Goal: Task Accomplishment & Management: Complete application form

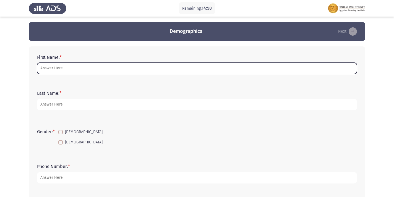
click at [193, 70] on input "First Name: *" at bounding box center [197, 68] width 320 height 11
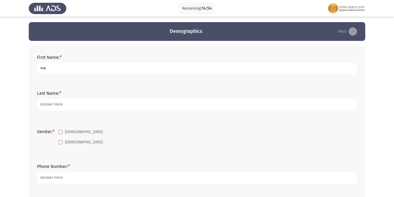
type input "m"
type input "MAI [PERSON_NAME]"
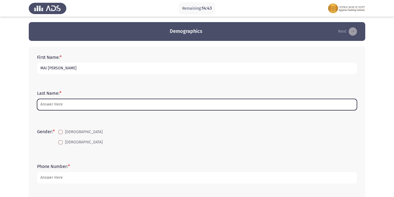
click at [98, 104] on input "Last Name: *" at bounding box center [197, 104] width 320 height 11
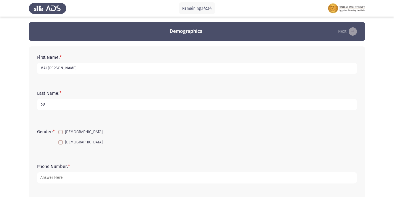
type input "b"
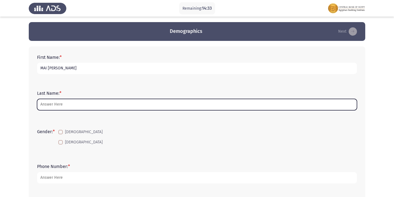
type input "b"
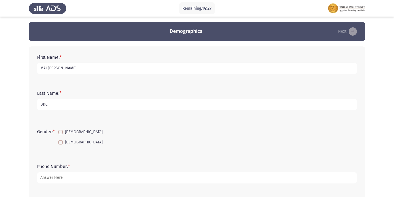
type input "BDC"
click at [61, 143] on span at bounding box center [60, 142] width 4 height 4
click at [61, 144] on input "[DEMOGRAPHIC_DATA]" at bounding box center [60, 144] width 0 height 0
checkbox input "true"
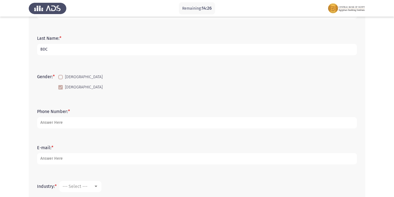
scroll to position [55, 0]
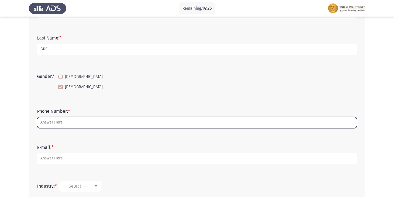
click at [110, 122] on input "Phone Number: *" at bounding box center [197, 122] width 320 height 11
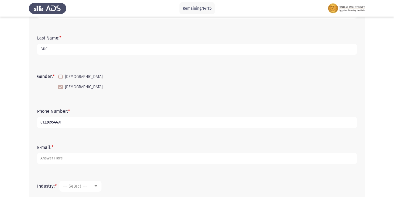
type input "01226954491"
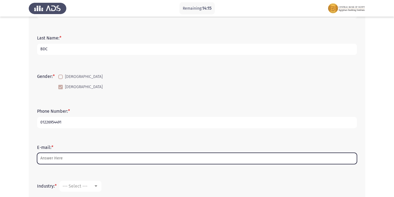
click at [103, 159] on input "E-mail: *" at bounding box center [197, 158] width 320 height 11
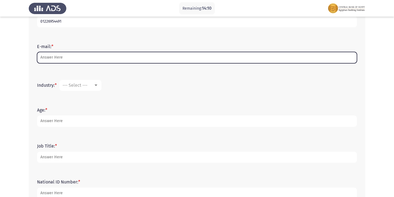
scroll to position [166, 0]
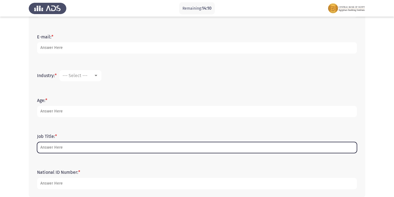
click at [95, 145] on input "Job Title: *" at bounding box center [197, 147] width 320 height 11
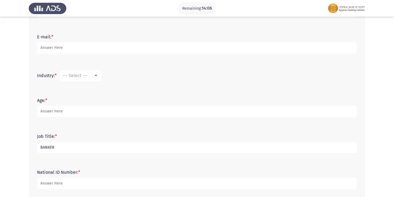
scroll to position [193, 0]
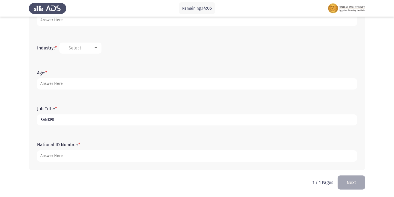
type input "BANKER"
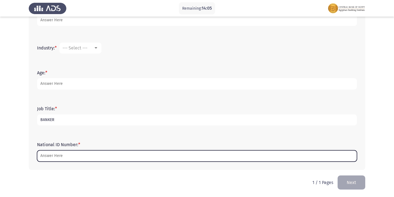
click at [103, 156] on input "National ID Number: *" at bounding box center [197, 155] width 320 height 11
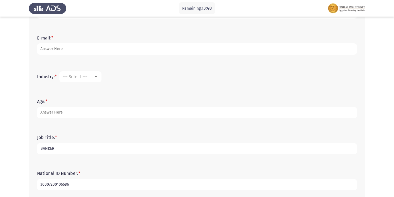
scroll to position [138, 0]
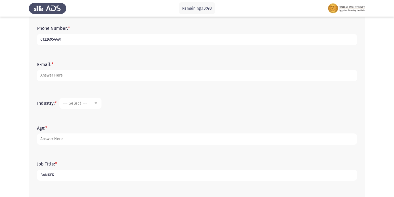
type input "30007200106686"
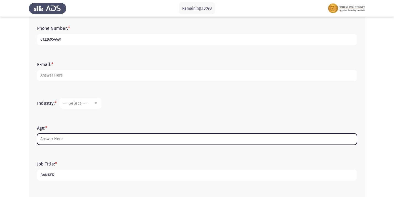
click at [98, 137] on input "Age: *" at bounding box center [197, 138] width 320 height 11
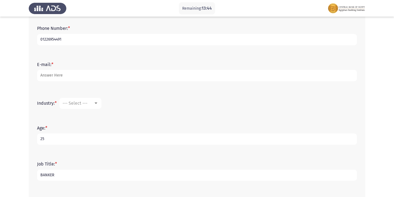
type input "25"
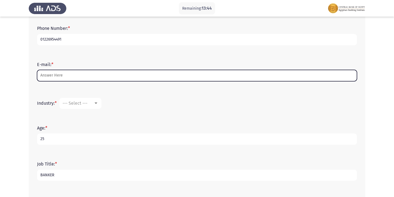
click at [79, 77] on input "E-mail: *" at bounding box center [197, 75] width 320 height 11
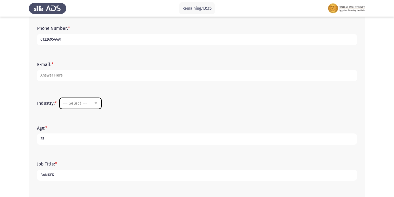
click at [96, 104] on div at bounding box center [95, 102] width 3 height 1
click at [176, 106] on div at bounding box center [197, 98] width 394 height 197
click at [96, 104] on div at bounding box center [95, 102] width 3 height 1
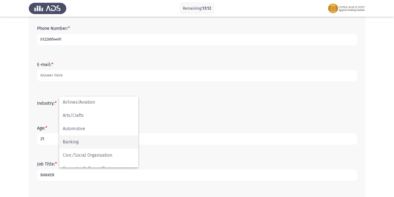
click at [92, 141] on span "Banking" at bounding box center [99, 141] width 72 height 13
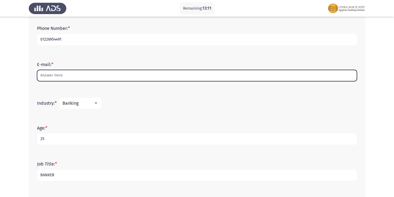
click at [59, 77] on input "E-mail: *" at bounding box center [197, 75] width 320 height 11
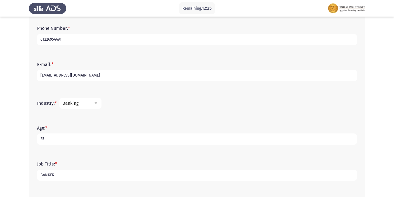
type input "[EMAIL_ADDRESS][DOMAIN_NAME]"
click at [317, 58] on div "E-mail: * [EMAIL_ADDRESS][DOMAIN_NAME]" at bounding box center [196, 72] width 325 height 36
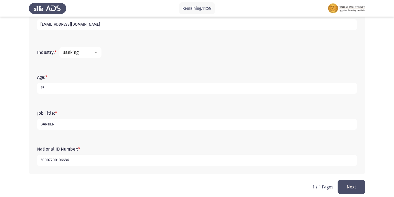
scroll to position [194, 0]
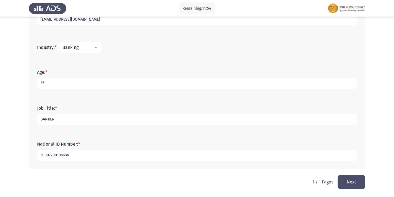
click at [351, 182] on button "Next" at bounding box center [351, 182] width 28 height 14
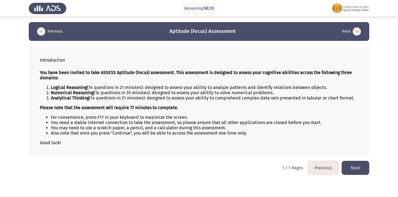
click at [353, 166] on button "Next" at bounding box center [355, 168] width 28 height 14
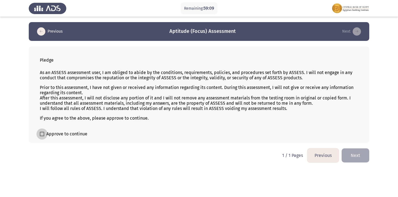
click at [42, 136] on label "Approve to continue" at bounding box center [64, 134] width 48 height 7
click at [42, 136] on input "Approve to continue" at bounding box center [42, 136] width 0 height 0
checkbox input "true"
click at [357, 158] on button "Next" at bounding box center [355, 155] width 28 height 14
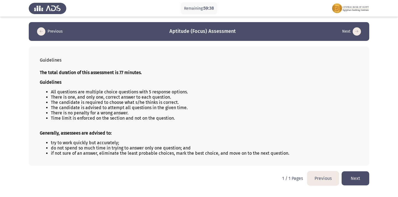
click at [357, 181] on button "Next" at bounding box center [355, 178] width 28 height 14
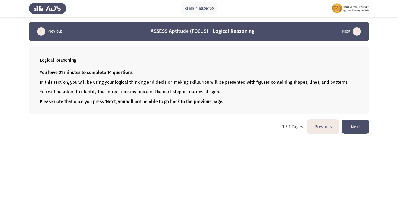
click at [357, 131] on button "Next" at bounding box center [355, 127] width 28 height 14
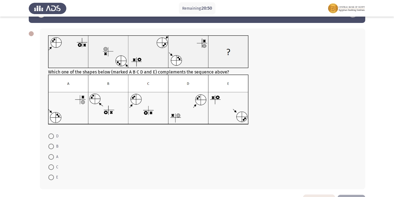
scroll to position [28, 0]
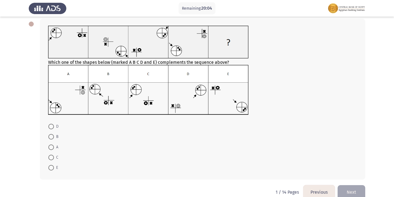
click at [51, 136] on span at bounding box center [51, 137] width 6 height 6
click at [51, 136] on input "B" at bounding box center [51, 137] width 6 height 6
radio input "true"
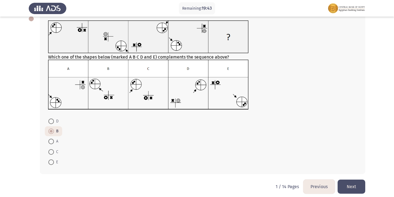
scroll to position [38, 0]
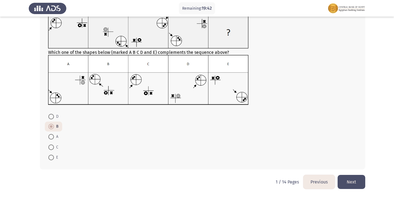
click at [351, 183] on button "Next" at bounding box center [351, 182] width 28 height 14
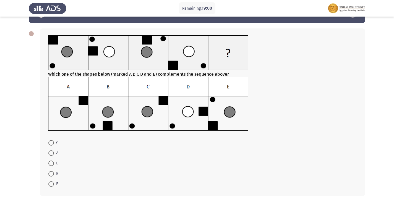
scroll to position [28, 0]
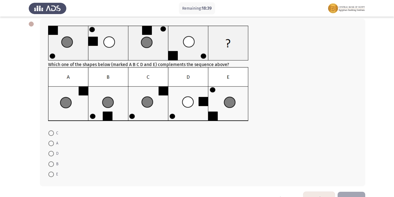
click at [50, 134] on span at bounding box center [51, 133] width 6 height 6
click at [50, 134] on input "C" at bounding box center [51, 133] width 6 height 6
radio input "true"
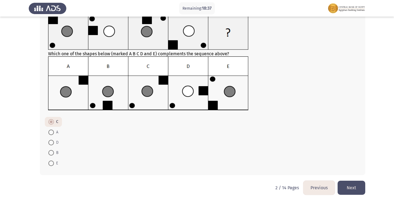
scroll to position [44, 0]
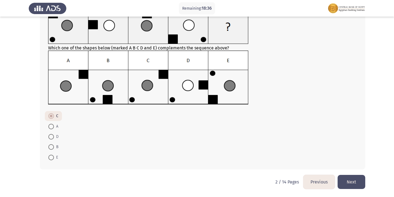
click at [349, 183] on button "Next" at bounding box center [351, 182] width 28 height 14
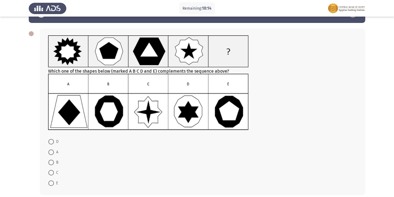
scroll to position [28, 0]
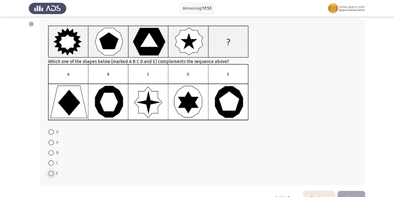
click at [51, 173] on span at bounding box center [51, 174] width 6 height 6
click at [51, 173] on input "E" at bounding box center [51, 174] width 6 height 6
radio input "true"
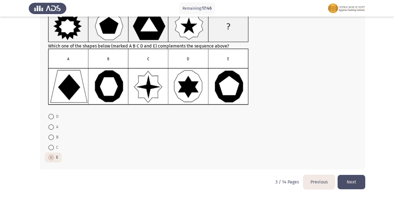
click at [347, 178] on button "Next" at bounding box center [351, 182] width 28 height 14
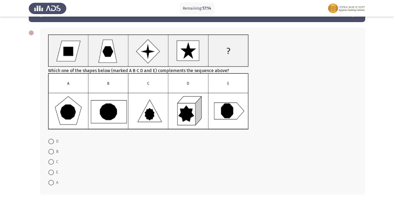
scroll to position [28, 0]
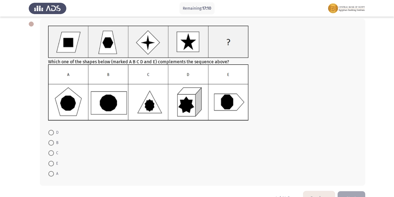
click at [54, 165] on span "E" at bounding box center [56, 163] width 4 height 7
click at [54, 165] on input "E" at bounding box center [51, 164] width 6 height 6
radio input "true"
click at [346, 194] on button "Next" at bounding box center [351, 198] width 28 height 14
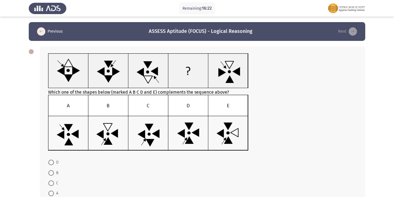
click at [51, 173] on span at bounding box center [51, 173] width 6 height 6
click at [51, 173] on input "B" at bounding box center [51, 173] width 6 height 6
radio input "true"
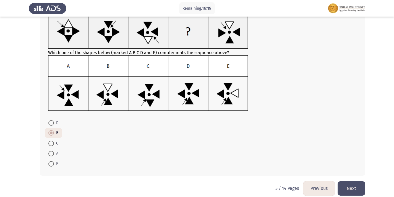
scroll to position [46, 0]
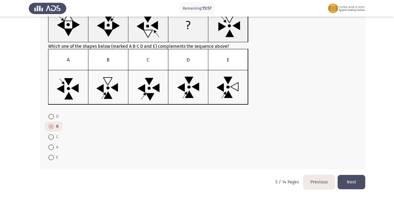
click at [343, 180] on button "Next" at bounding box center [351, 182] width 28 height 14
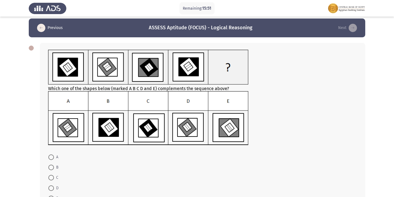
scroll to position [0, 0]
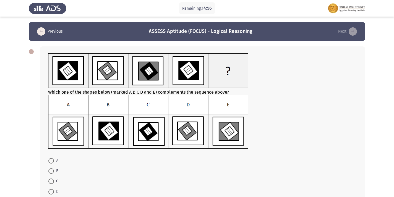
click at [222, 130] on img at bounding box center [148, 122] width 200 height 54
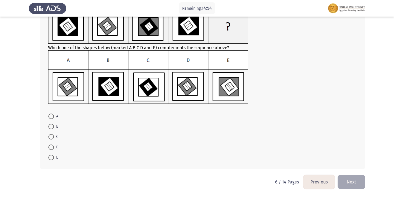
scroll to position [17, 0]
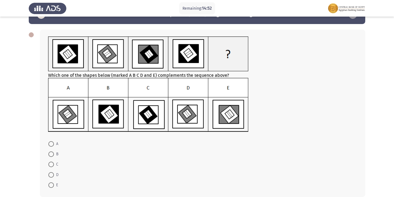
click at [52, 186] on span at bounding box center [51, 185] width 6 height 6
click at [52, 186] on input "E" at bounding box center [51, 185] width 6 height 6
radio input "true"
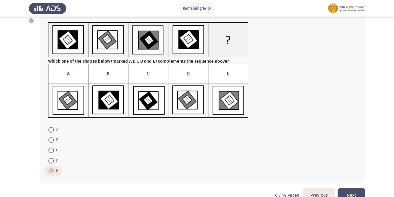
scroll to position [44, 0]
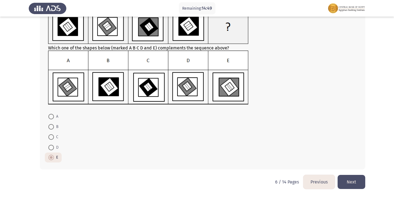
click at [346, 183] on button "Next" at bounding box center [351, 182] width 28 height 14
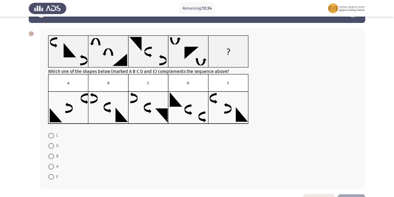
scroll to position [28, 0]
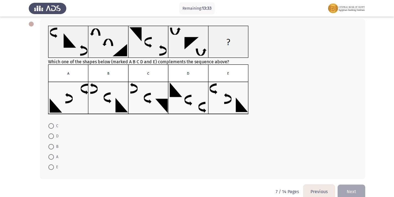
click at [51, 135] on span at bounding box center [51, 136] width 6 height 6
click at [51, 135] on input "D" at bounding box center [51, 136] width 6 height 6
radio input "true"
click at [348, 192] on button "Next" at bounding box center [351, 191] width 28 height 14
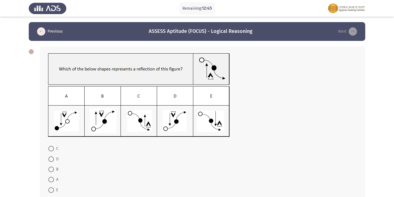
click at [141, 125] on img at bounding box center [139, 111] width 182 height 51
click at [49, 148] on span at bounding box center [51, 149] width 6 height 6
click at [49, 148] on input "C" at bounding box center [51, 149] width 6 height 6
radio input "true"
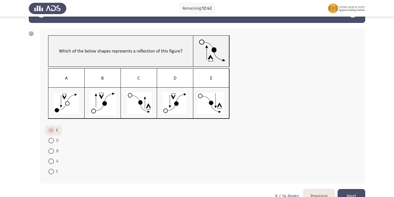
scroll to position [28, 0]
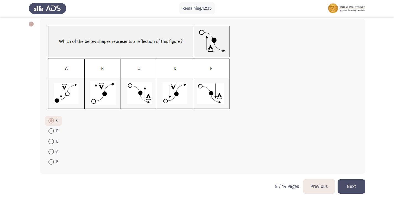
click at [349, 186] on button "Next" at bounding box center [351, 186] width 28 height 14
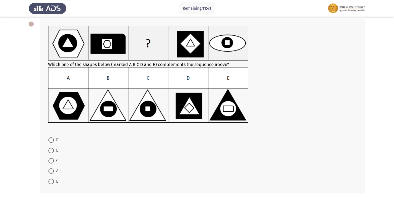
click at [51, 185] on label "B" at bounding box center [53, 181] width 10 height 7
click at [51, 184] on input "B" at bounding box center [51, 182] width 6 height 6
radio input "true"
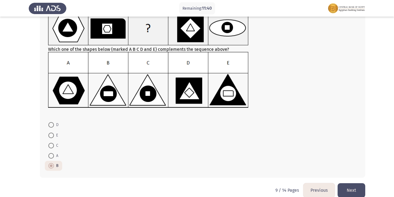
scroll to position [51, 0]
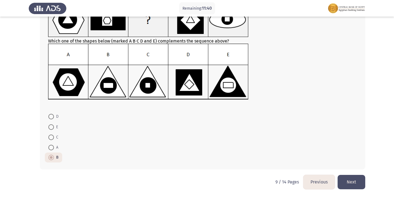
click at [347, 186] on button "Next" at bounding box center [351, 182] width 28 height 14
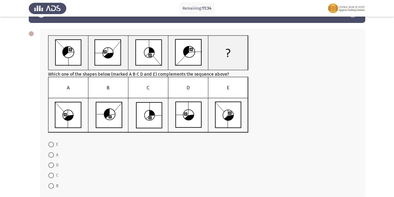
scroll to position [28, 0]
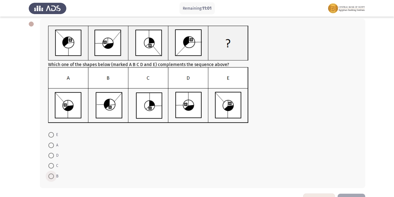
click at [52, 179] on label "B" at bounding box center [53, 176] width 10 height 7
click at [52, 179] on input "B" at bounding box center [51, 176] width 6 height 6
radio input "true"
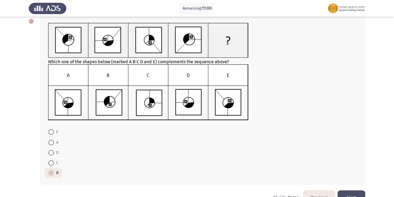
scroll to position [46, 0]
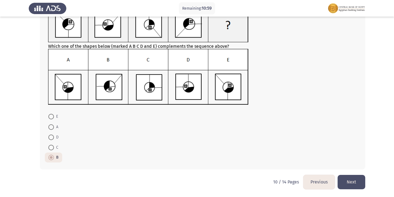
click at [344, 182] on button "Next" at bounding box center [351, 182] width 28 height 14
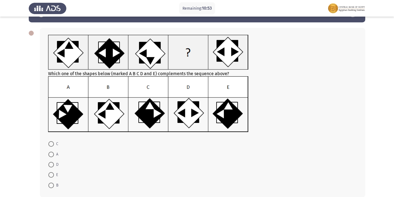
scroll to position [28, 0]
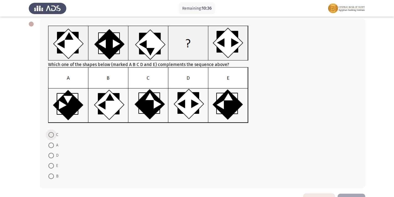
click at [48, 133] on span at bounding box center [51, 135] width 6 height 6
click at [48, 133] on input "C" at bounding box center [51, 135] width 6 height 6
radio input "true"
click at [53, 156] on span at bounding box center [51, 155] width 6 height 6
click at [53, 156] on input "D" at bounding box center [51, 155] width 6 height 6
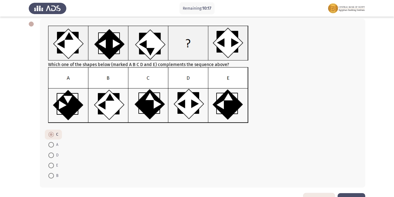
radio input "true"
click at [54, 135] on span "C" at bounding box center [56, 135] width 4 height 7
click at [54, 135] on input "C" at bounding box center [51, 135] width 6 height 6
radio input "true"
click at [52, 164] on span at bounding box center [51, 166] width 6 height 6
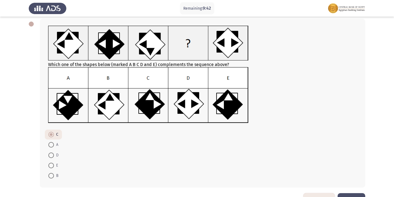
click at [52, 164] on input "E" at bounding box center [51, 166] width 6 height 6
radio input "true"
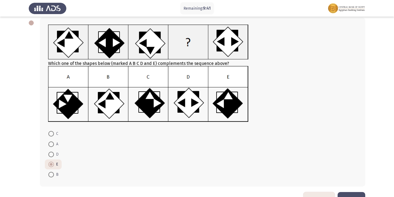
scroll to position [46, 0]
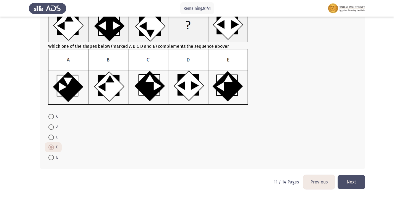
click at [353, 177] on button "Next" at bounding box center [351, 182] width 28 height 14
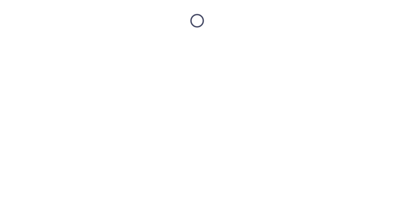
scroll to position [0, 0]
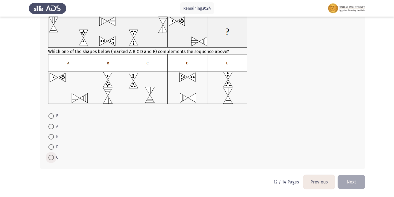
click at [52, 156] on span at bounding box center [51, 158] width 6 height 6
click at [52, 156] on input "C" at bounding box center [51, 158] width 6 height 6
radio input "true"
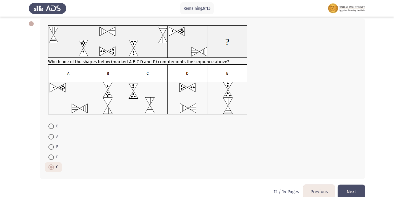
scroll to position [38, 0]
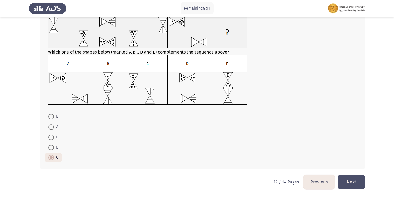
click at [351, 180] on button "Next" at bounding box center [351, 182] width 28 height 14
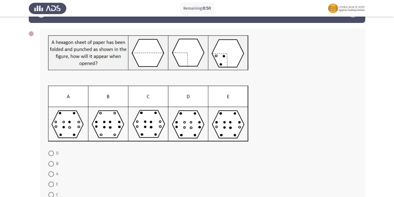
scroll to position [28, 0]
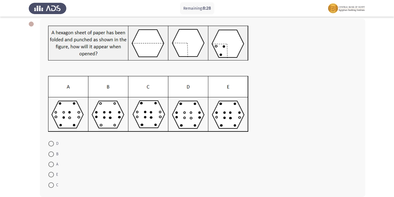
click at [51, 154] on span at bounding box center [51, 154] width 0 height 0
click at [51, 154] on input "B" at bounding box center [51, 154] width 6 height 6
radio input "true"
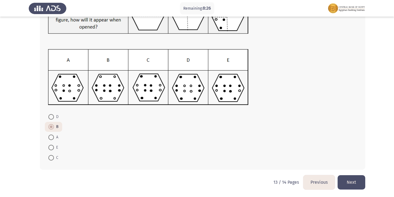
scroll to position [55, 0]
click at [357, 183] on button "Next" at bounding box center [351, 182] width 28 height 14
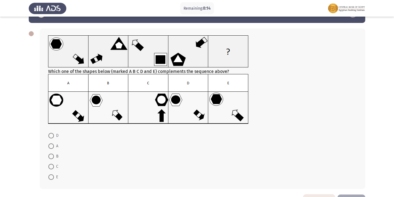
scroll to position [28, 0]
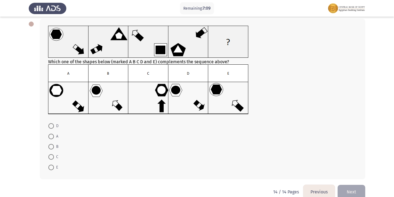
click at [54, 136] on span "A" at bounding box center [56, 136] width 4 height 7
click at [54, 136] on input "A" at bounding box center [51, 137] width 6 height 6
radio input "true"
click at [318, 189] on button "Previous" at bounding box center [318, 191] width 31 height 14
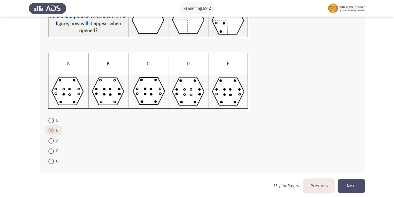
scroll to position [55, 0]
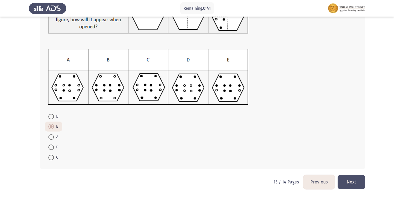
click at [315, 183] on button "Previous" at bounding box center [318, 182] width 31 height 14
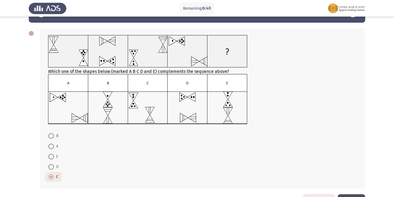
scroll to position [38, 0]
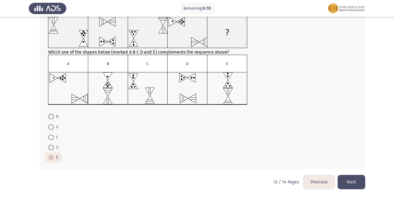
click at [317, 182] on button "Previous" at bounding box center [318, 182] width 31 height 14
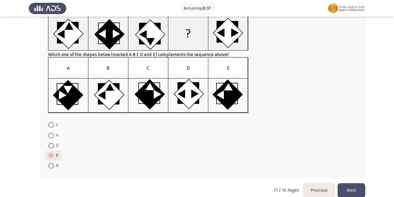
scroll to position [46, 0]
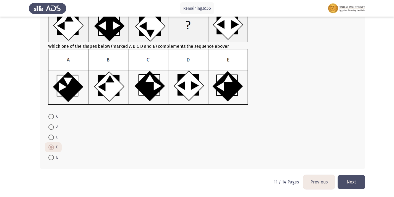
click at [307, 179] on button "Previous" at bounding box center [318, 182] width 31 height 14
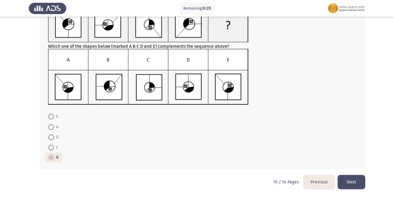
click at [313, 183] on button "Previous" at bounding box center [318, 182] width 31 height 14
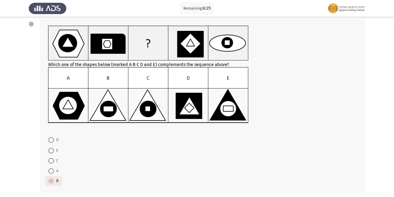
scroll to position [51, 0]
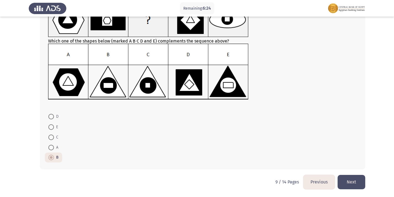
click at [315, 178] on button "Previous" at bounding box center [318, 182] width 31 height 14
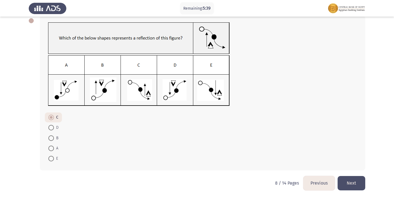
scroll to position [32, 0]
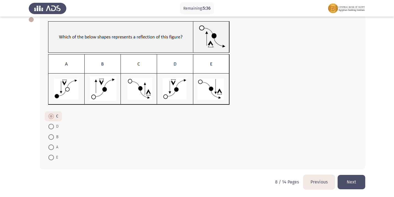
drag, startPoint x: 306, startPoint y: 182, endPoint x: 308, endPoint y: 184, distance: 2.9
click at [306, 183] on button "Previous" at bounding box center [318, 182] width 31 height 14
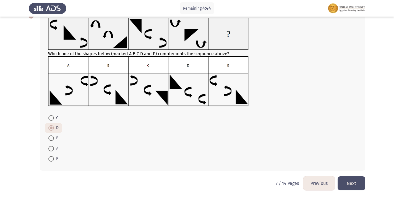
scroll to position [37, 0]
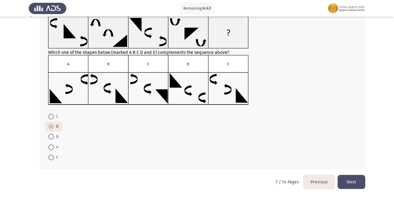
click at [321, 183] on button "Previous" at bounding box center [318, 182] width 31 height 14
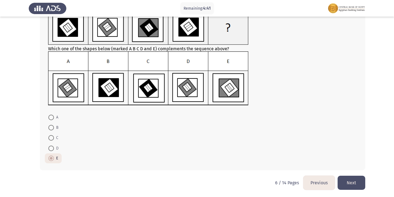
scroll to position [44, 0]
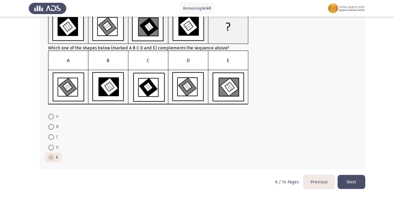
click at [350, 177] on button "Next" at bounding box center [351, 182] width 28 height 14
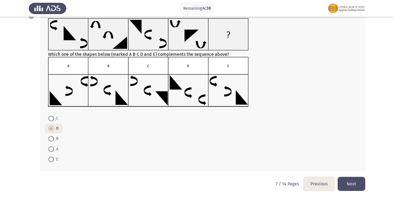
scroll to position [37, 0]
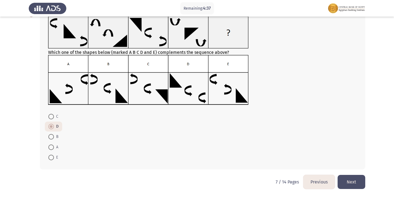
click at [352, 183] on button "Next" at bounding box center [351, 182] width 28 height 14
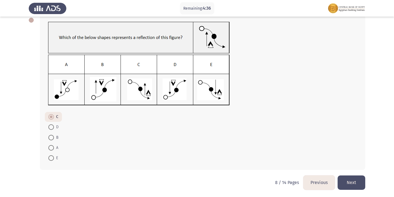
scroll to position [32, 0]
click at [352, 181] on button "Next" at bounding box center [351, 182] width 28 height 14
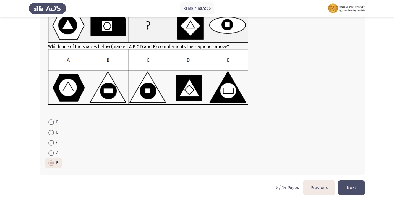
scroll to position [51, 0]
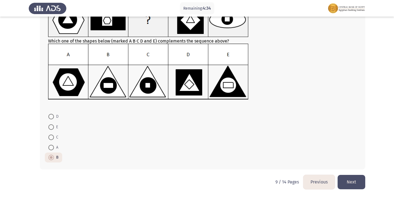
click at [351, 180] on button "Next" at bounding box center [351, 182] width 28 height 14
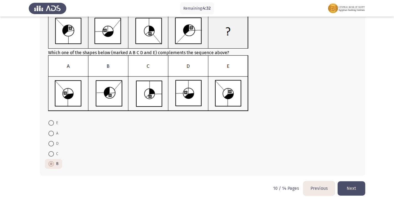
scroll to position [46, 0]
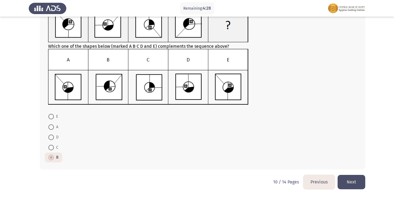
click at [348, 183] on button "Next" at bounding box center [351, 182] width 28 height 14
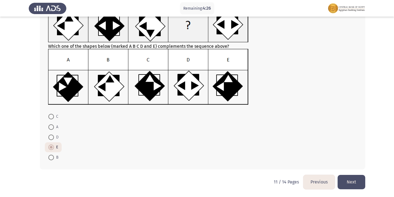
click at [347, 183] on button "Next" at bounding box center [351, 182] width 28 height 14
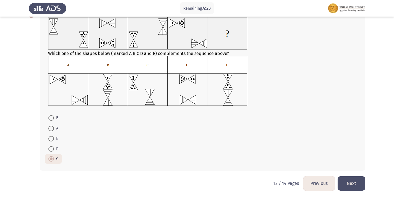
scroll to position [38, 0]
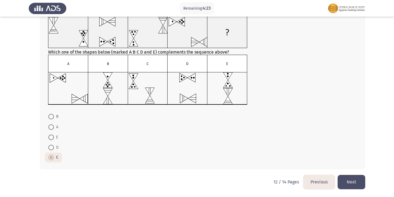
click at [350, 181] on button "Next" at bounding box center [351, 182] width 28 height 14
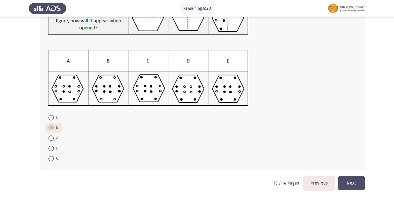
scroll to position [55, 0]
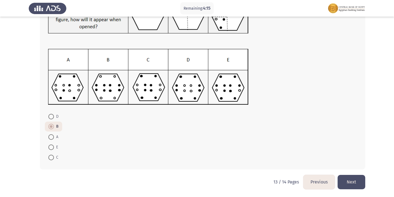
click at [353, 181] on button "Next" at bounding box center [351, 182] width 28 height 14
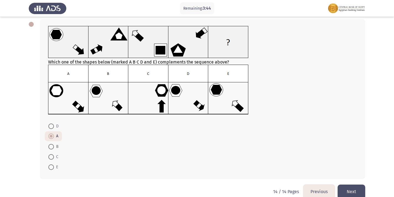
scroll to position [37, 0]
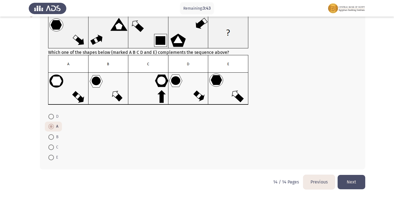
click at [357, 178] on button "Next" at bounding box center [351, 182] width 28 height 14
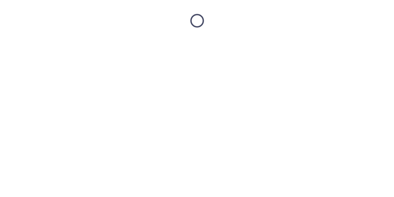
scroll to position [0, 0]
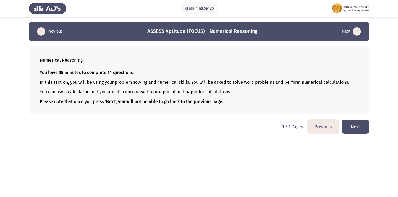
click at [324, 128] on button "Previous" at bounding box center [322, 127] width 31 height 14
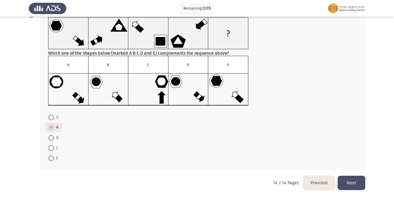
scroll to position [37, 0]
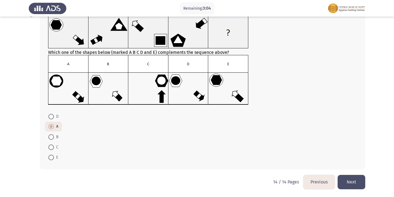
click at [348, 183] on button "Next" at bounding box center [351, 182] width 28 height 14
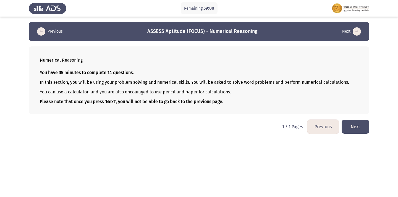
click at [351, 132] on button "Next" at bounding box center [355, 127] width 28 height 14
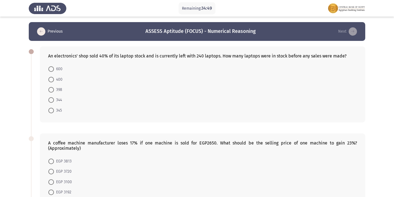
scroll to position [28, 0]
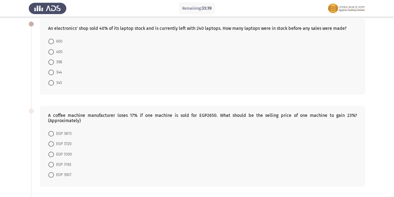
click at [52, 44] on span at bounding box center [51, 42] width 6 height 6
click at [52, 44] on input "600" at bounding box center [51, 42] width 6 height 6
radio input "true"
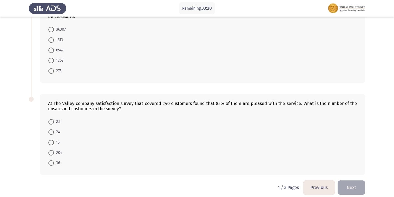
scroll to position [316, 0]
click at [53, 150] on span at bounding box center [51, 153] width 6 height 6
click at [53, 150] on input "204" at bounding box center [51, 153] width 6 height 6
radio input "true"
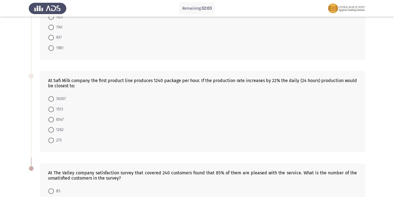
scroll to position [233, 0]
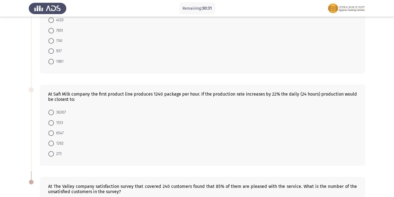
click at [53, 110] on span at bounding box center [51, 113] width 6 height 6
click at [53, 110] on input "36307" at bounding box center [51, 113] width 6 height 6
radio input "true"
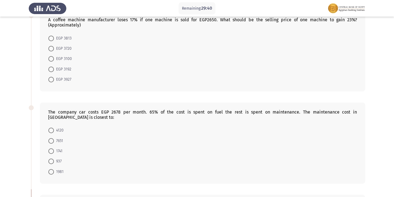
scroll to position [150, 0]
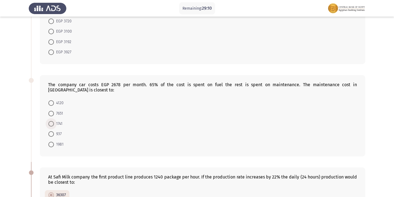
click at [50, 121] on span at bounding box center [51, 124] width 6 height 6
click at [50, 121] on input "1741" at bounding box center [51, 124] width 6 height 6
radio input "true"
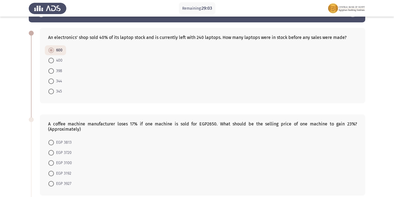
scroll to position [28, 0]
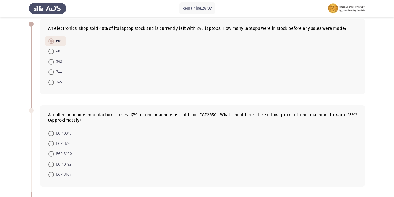
click at [49, 144] on span at bounding box center [51, 144] width 6 height 6
click at [49, 144] on input "EGP 3720" at bounding box center [51, 144] width 6 height 6
radio input "true"
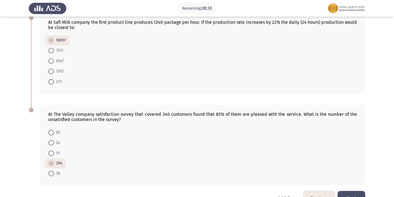
scroll to position [315, 0]
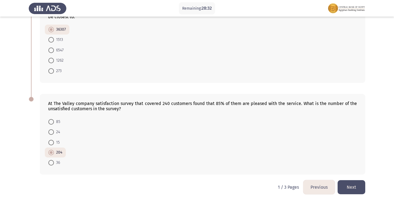
click at [356, 180] on button "Next" at bounding box center [351, 187] width 28 height 14
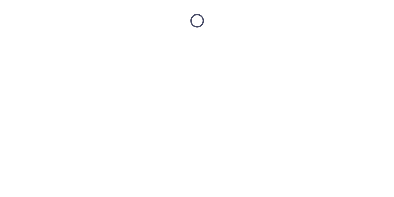
scroll to position [0, 0]
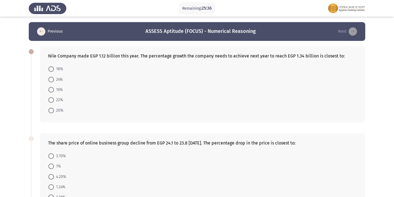
click at [45, 101] on mat-radio-button "22%" at bounding box center [56, 100] width 22 height 10
click at [52, 100] on span at bounding box center [51, 100] width 6 height 6
click at [52, 100] on input "22%" at bounding box center [51, 100] width 6 height 6
radio input "true"
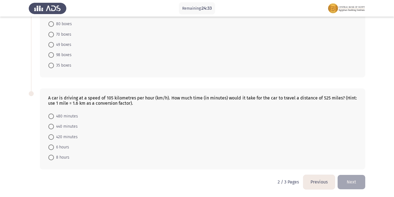
scroll to position [144, 0]
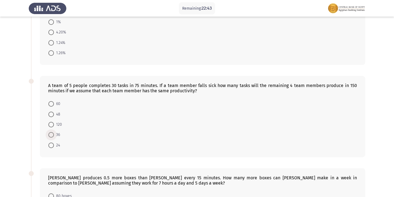
click at [51, 133] on span at bounding box center [51, 135] width 6 height 6
click at [51, 133] on input "36" at bounding box center [51, 135] width 6 height 6
radio input "true"
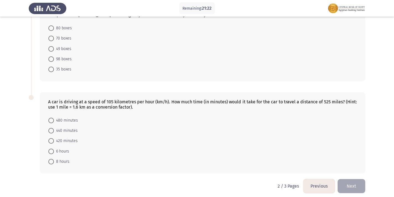
scroll to position [316, 0]
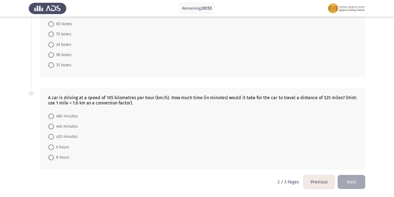
click at [53, 135] on span at bounding box center [51, 137] width 6 height 6
click at [53, 135] on input "420 minutes" at bounding box center [51, 137] width 6 height 6
radio input "true"
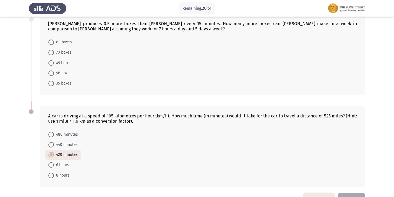
scroll to position [288, 0]
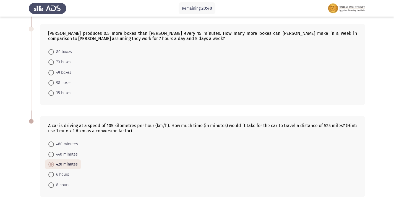
click at [51, 146] on span at bounding box center [51, 144] width 6 height 6
click at [51, 146] on input "480 minutes" at bounding box center [51, 144] width 6 height 6
radio input "true"
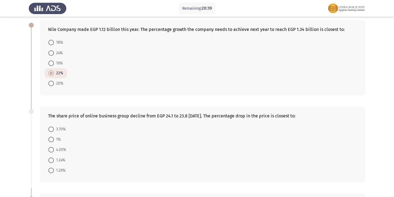
scroll to position [39, 0]
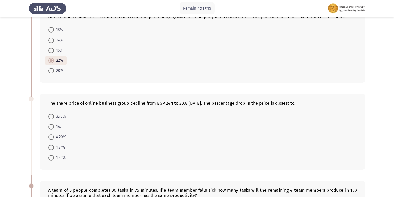
click at [53, 148] on span at bounding box center [51, 148] width 6 height 6
click at [53, 148] on input "1.24%" at bounding box center [51, 148] width 6 height 6
radio input "true"
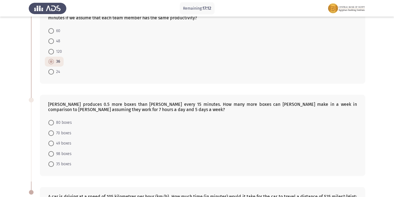
scroll to position [233, 0]
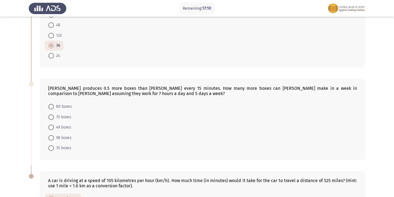
click at [53, 126] on span at bounding box center [51, 128] width 6 height 6
click at [53, 126] on input "49 boxes" at bounding box center [51, 128] width 6 height 6
radio input "true"
click at [51, 105] on span at bounding box center [51, 107] width 6 height 6
click at [51, 105] on input "80 boxes" at bounding box center [51, 107] width 6 height 6
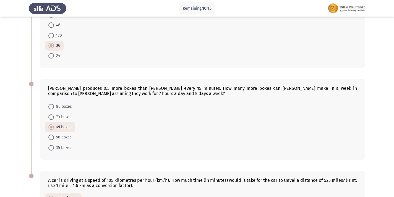
radio input "true"
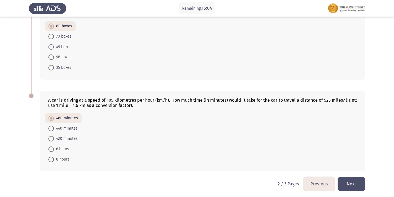
scroll to position [315, 0]
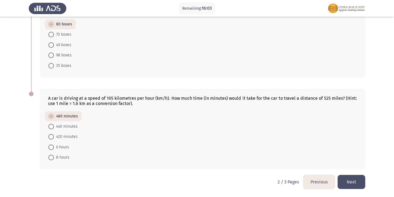
click at [347, 182] on button "Next" at bounding box center [351, 182] width 28 height 14
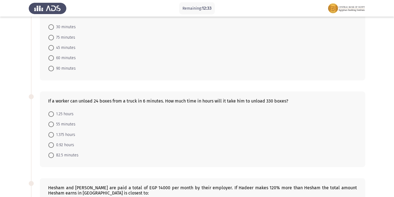
scroll to position [111, 0]
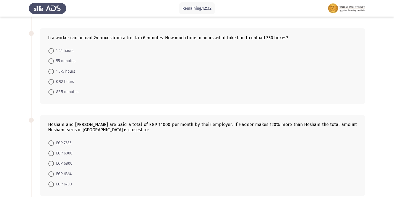
click at [56, 71] on span "1.375 hours" at bounding box center [64, 71] width 21 height 7
click at [54, 71] on input "1.375 hours" at bounding box center [51, 72] width 6 height 6
radio input "true"
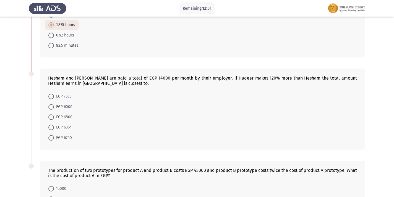
scroll to position [166, 0]
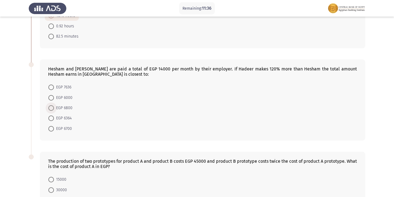
click at [53, 110] on span at bounding box center [51, 108] width 6 height 6
click at [53, 110] on input "EGP 6800" at bounding box center [51, 108] width 6 height 6
radio input "true"
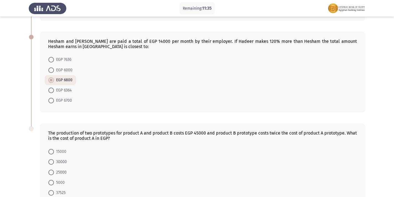
scroll to position [221, 0]
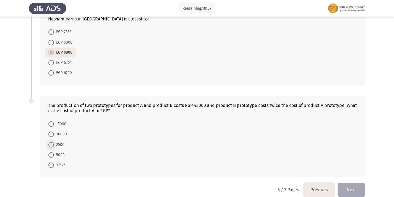
click at [54, 145] on span "25000" at bounding box center [60, 144] width 13 height 7
click at [54, 145] on input "25000" at bounding box center [51, 145] width 6 height 6
radio input "true"
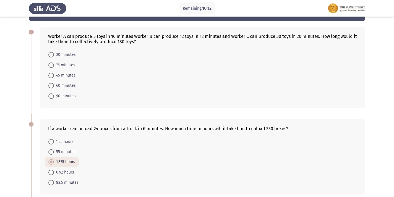
scroll to position [0, 0]
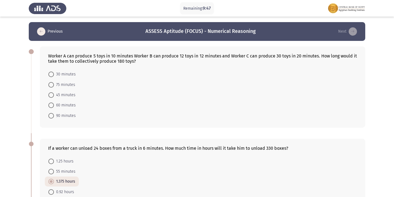
click at [50, 107] on span at bounding box center [51, 105] width 6 height 6
click at [50, 107] on input "60 minutes" at bounding box center [51, 105] width 6 height 6
radio input "true"
click at [66, 86] on span "75 minutes" at bounding box center [64, 84] width 21 height 7
click at [54, 86] on input "75 minutes" at bounding box center [51, 85] width 6 height 6
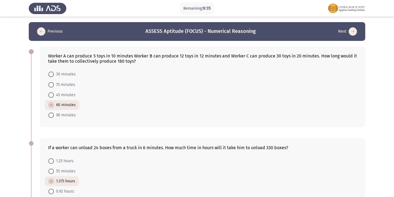
radio input "true"
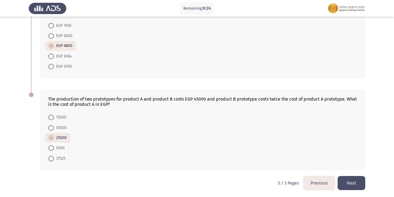
scroll to position [228, 0]
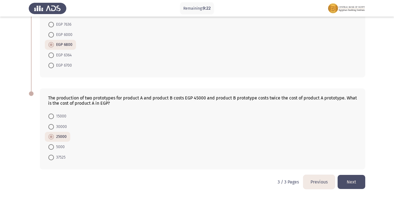
click at [317, 181] on button "Previous" at bounding box center [318, 182] width 31 height 14
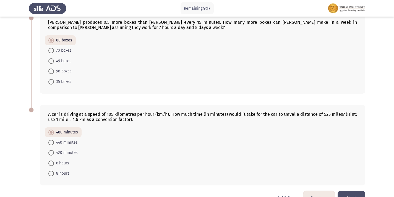
scroll to position [315, 0]
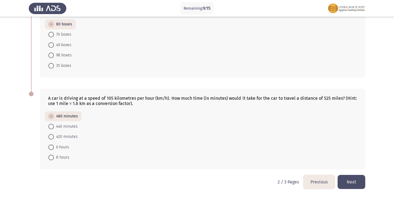
click at [325, 185] on button "Previous" at bounding box center [318, 182] width 31 height 14
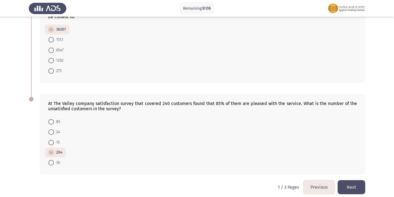
click at [353, 181] on button "Next" at bounding box center [351, 187] width 28 height 14
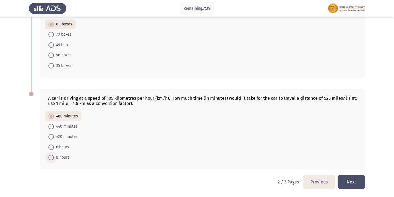
click at [53, 158] on span at bounding box center [51, 158] width 6 height 6
click at [53, 158] on input "8 hours" at bounding box center [51, 158] width 6 height 6
radio input "true"
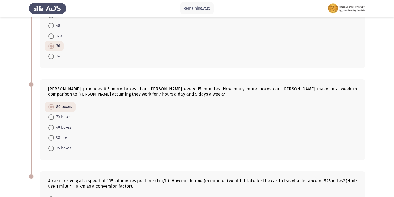
scroll to position [232, 0]
click at [61, 115] on span "70 boxes" at bounding box center [62, 117] width 17 height 7
click at [54, 115] on input "70 boxes" at bounding box center [51, 118] width 6 height 6
radio input "true"
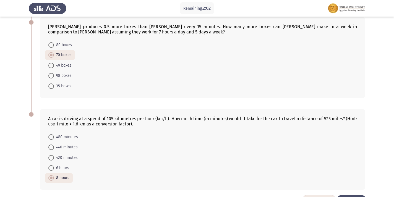
scroll to position [304, 0]
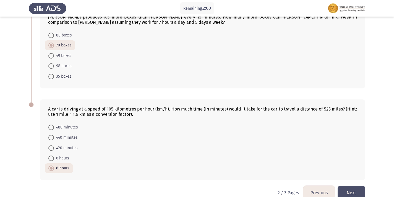
click at [325, 193] on button "Previous" at bounding box center [318, 193] width 31 height 14
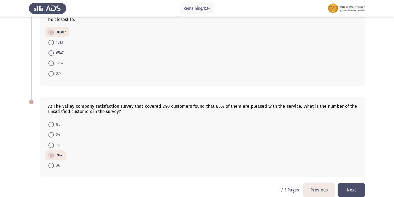
scroll to position [315, 0]
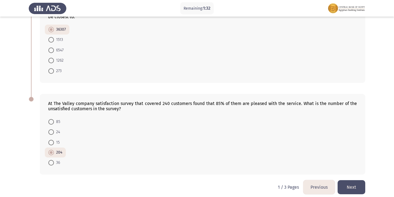
click at [364, 184] on button "Next" at bounding box center [351, 187] width 28 height 14
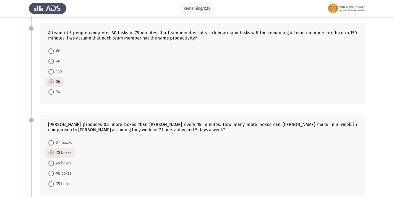
scroll to position [193, 0]
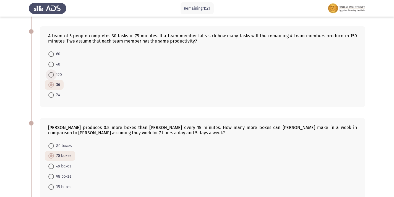
click at [52, 73] on span at bounding box center [51, 75] width 6 height 6
click at [52, 73] on input "120" at bounding box center [51, 75] width 6 height 6
radio input "true"
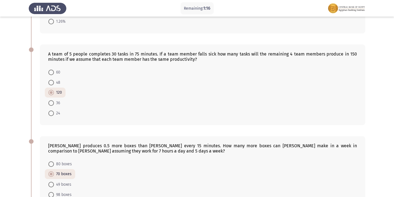
scroll to position [166, 0]
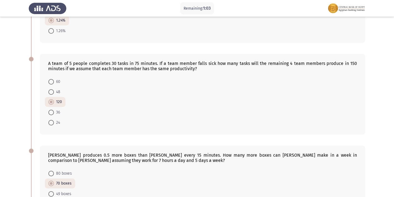
click at [52, 81] on span at bounding box center [51, 82] width 6 height 6
click at [52, 81] on input "60" at bounding box center [51, 82] width 6 height 6
radio input "true"
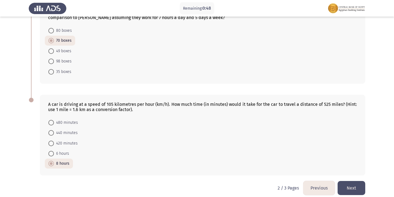
scroll to position [315, 0]
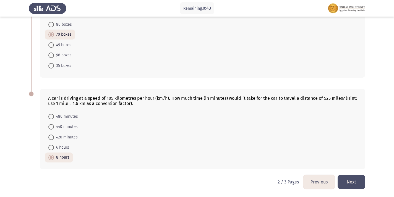
click at [357, 183] on button "Next" at bounding box center [351, 182] width 28 height 14
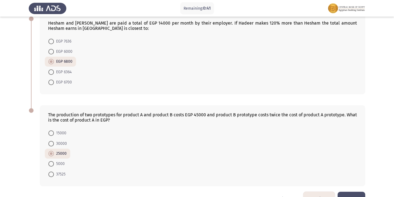
scroll to position [221, 0]
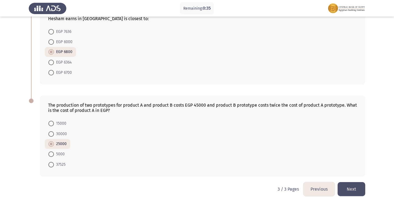
click at [353, 189] on button "Next" at bounding box center [351, 189] width 28 height 14
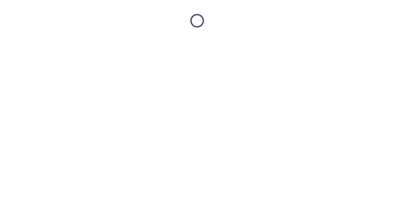
scroll to position [0, 0]
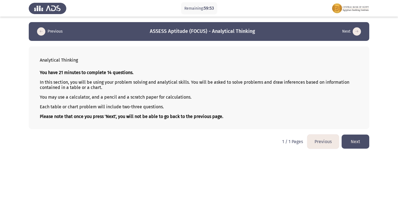
click at [344, 141] on button "Next" at bounding box center [355, 142] width 28 height 14
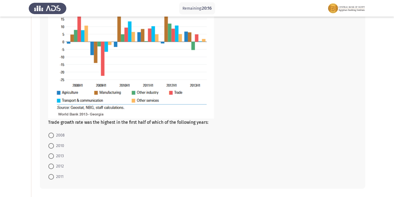
scroll to position [83, 0]
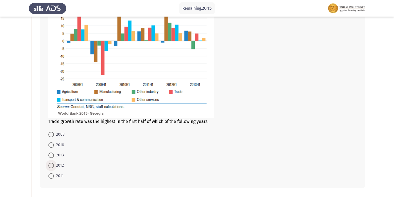
click at [52, 165] on span at bounding box center [51, 166] width 6 height 6
click at [52, 165] on input "2012" at bounding box center [51, 166] width 6 height 6
radio input "true"
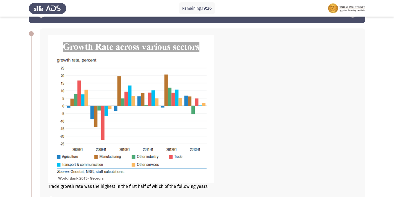
scroll to position [28, 0]
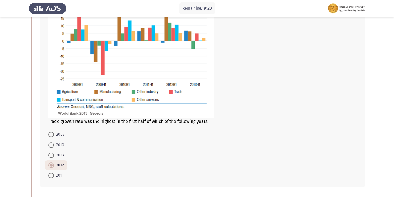
click at [52, 132] on span at bounding box center [51, 135] width 6 height 6
click at [52, 132] on input "2008" at bounding box center [51, 135] width 6 height 6
radio input "true"
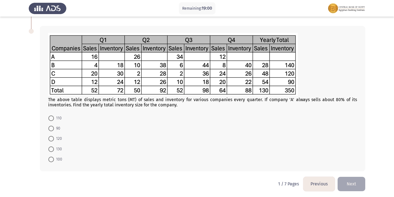
scroll to position [257, 0]
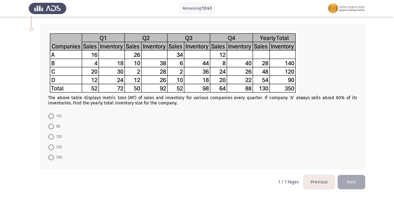
click at [52, 128] on span at bounding box center [51, 127] width 6 height 6
click at [52, 128] on input "90" at bounding box center [51, 127] width 6 height 6
radio input "true"
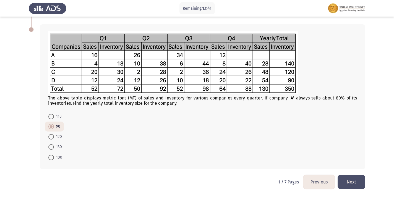
click at [348, 180] on button "Next" at bounding box center [351, 182] width 28 height 14
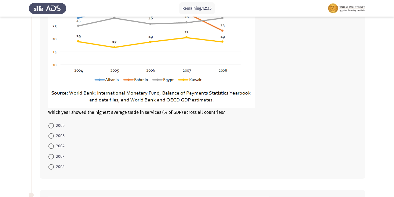
scroll to position [111, 0]
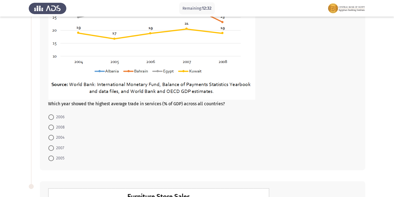
click at [57, 158] on span "2005" at bounding box center [59, 158] width 10 height 7
click at [54, 158] on input "2005" at bounding box center [51, 159] width 6 height 6
radio input "true"
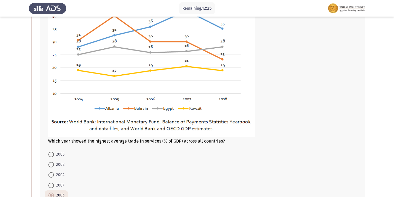
scroll to position [83, 0]
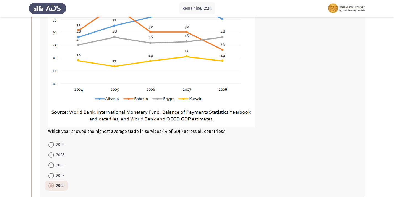
click at [52, 177] on span at bounding box center [51, 176] width 6 height 6
click at [52, 177] on input "2007" at bounding box center [51, 176] width 6 height 6
radio input "true"
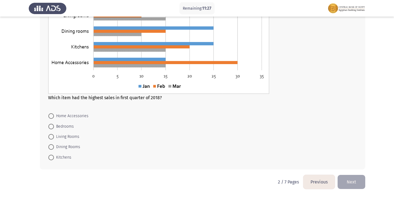
scroll to position [297, 0]
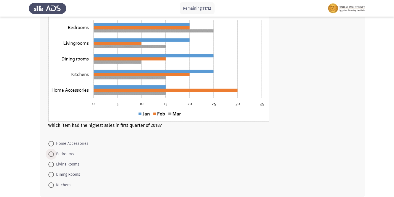
click at [57, 153] on span "Bedrooms" at bounding box center [64, 154] width 20 height 7
click at [54, 153] on input "Bedrooms" at bounding box center [51, 154] width 6 height 6
radio input "true"
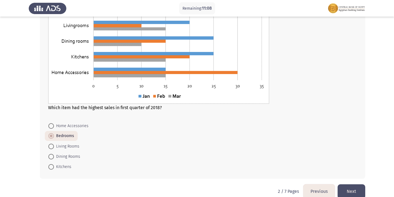
scroll to position [324, 0]
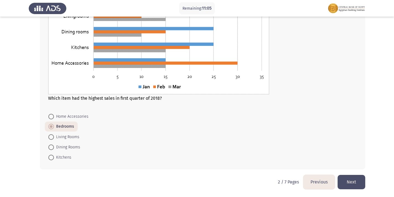
click at [343, 179] on button "Next" at bounding box center [351, 182] width 28 height 14
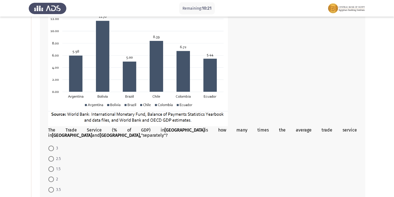
scroll to position [83, 0]
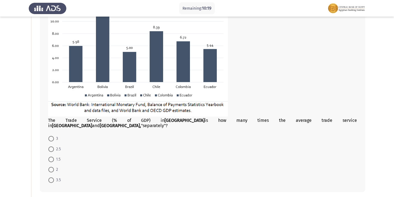
click at [40, 156] on div "The Trade Service (% of GDP) in [GEOGRAPHIC_DATA] is how many times the average…" at bounding box center [202, 78] width 325 height 228
click at [59, 156] on span "1.5" at bounding box center [57, 159] width 7 height 7
click at [54, 157] on input "1.5" at bounding box center [51, 160] width 6 height 6
radio input "true"
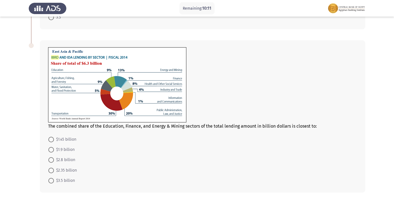
scroll to position [235, 0]
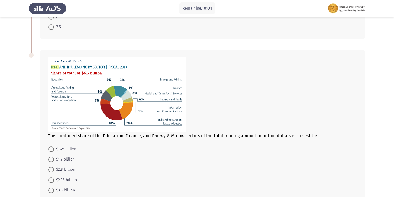
click at [66, 177] on span "$2.35 billion" at bounding box center [65, 180] width 23 height 7
click at [54, 177] on input "$2.35 billion" at bounding box center [51, 180] width 6 height 6
radio input "true"
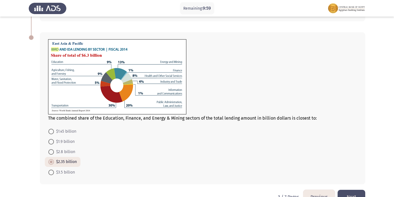
scroll to position [263, 0]
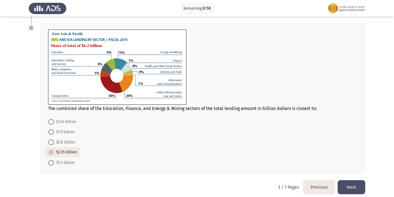
click at [356, 184] on button "Next" at bounding box center [351, 187] width 28 height 14
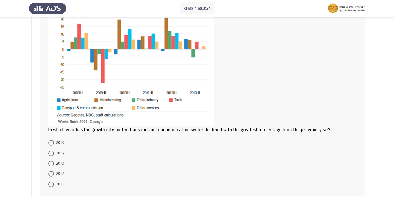
scroll to position [83, 0]
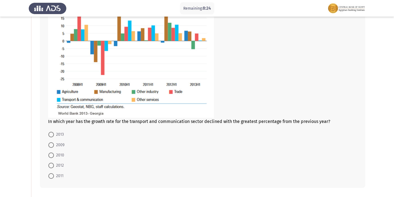
click at [58, 178] on span "2011" at bounding box center [59, 176] width 10 height 7
click at [54, 178] on input "2011" at bounding box center [51, 176] width 6 height 6
radio input "true"
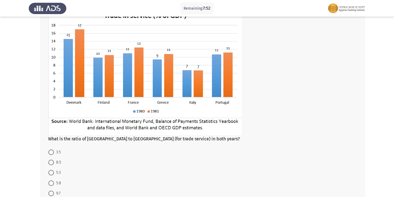
scroll to position [289, 0]
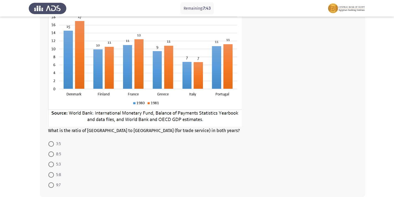
click at [52, 163] on span at bounding box center [51, 165] width 6 height 6
click at [52, 163] on input "5:3" at bounding box center [51, 165] width 6 height 6
radio input "true"
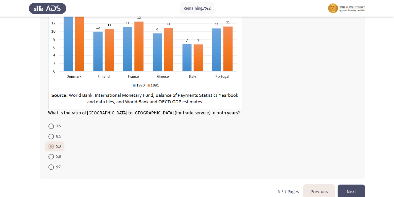
scroll to position [316, 0]
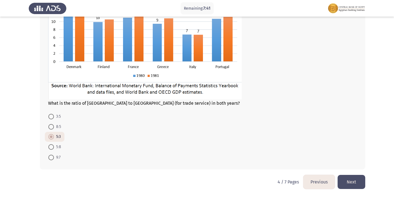
click at [346, 182] on button "Next" at bounding box center [351, 182] width 28 height 14
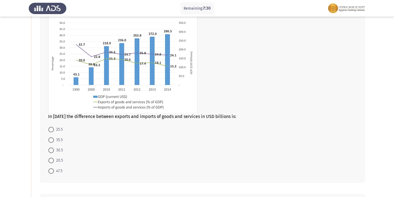
scroll to position [28, 0]
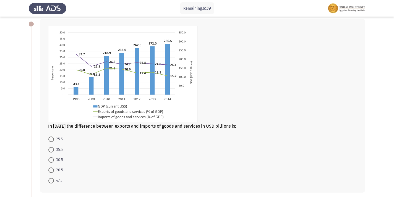
click at [61, 151] on span "35.5" at bounding box center [58, 149] width 9 height 7
click at [54, 151] on input "35.5" at bounding box center [51, 150] width 6 height 6
radio input "true"
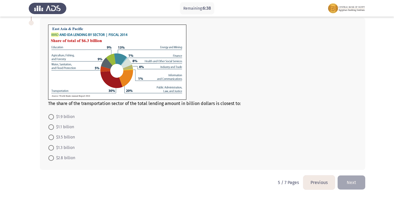
scroll to position [214, 0]
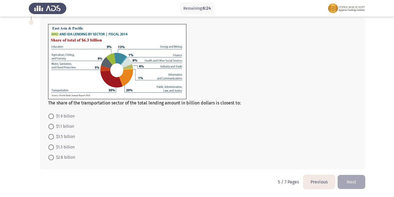
click at [59, 136] on span "$3.5 billion" at bounding box center [64, 136] width 21 height 7
click at [54, 136] on input "$3.5 billion" at bounding box center [51, 137] width 6 height 6
radio input "true"
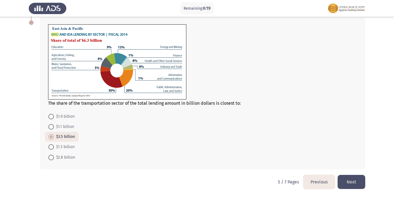
click at [65, 157] on span "$2.8 billion" at bounding box center [64, 157] width 21 height 7
click at [54, 157] on input "$2.8 billion" at bounding box center [51, 158] width 6 height 6
radio input "true"
click at [359, 183] on button "Next" at bounding box center [351, 182] width 28 height 14
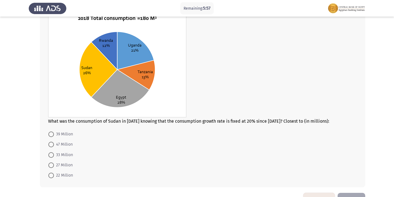
scroll to position [201, 0]
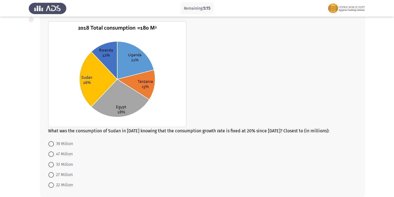
click at [70, 143] on span "39 Million" at bounding box center [63, 144] width 19 height 7
click at [54, 143] on input "39 Million" at bounding box center [51, 144] width 6 height 6
radio input "true"
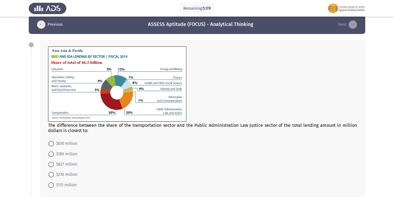
scroll to position [35, 0]
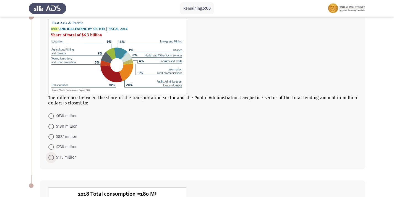
click at [67, 156] on span "$115 million" at bounding box center [65, 157] width 23 height 7
click at [54, 156] on input "$115 million" at bounding box center [51, 158] width 6 height 6
radio input "true"
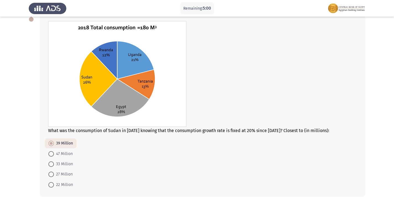
scroll to position [228, 0]
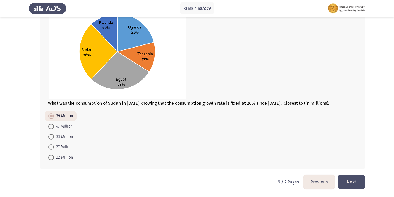
click at [353, 178] on button "Next" at bounding box center [351, 182] width 28 height 14
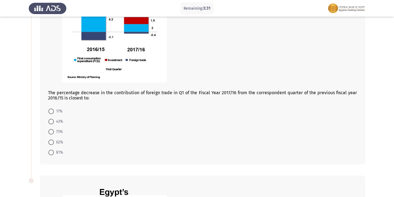
scroll to position [78, 0]
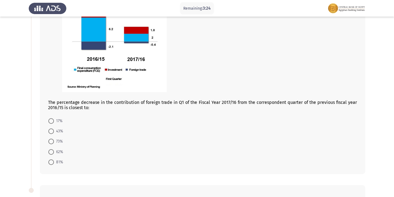
click at [52, 122] on span at bounding box center [51, 121] width 6 height 6
click at [52, 122] on input "17%" at bounding box center [51, 121] width 6 height 6
radio input "true"
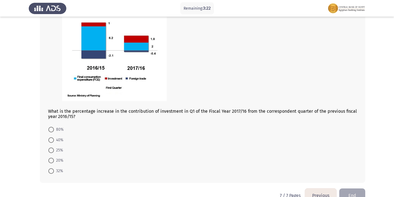
scroll to position [298, 0]
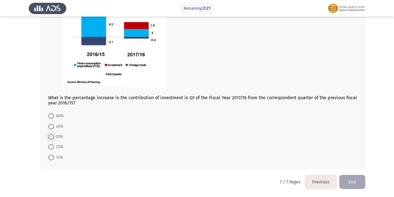
click at [51, 134] on span at bounding box center [51, 137] width 6 height 6
click at [51, 134] on input "25%" at bounding box center [51, 137] width 6 height 6
radio input "true"
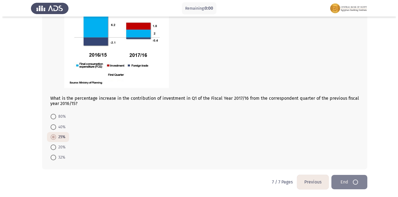
scroll to position [0, 0]
